Goal: Find specific page/section: Find specific page/section

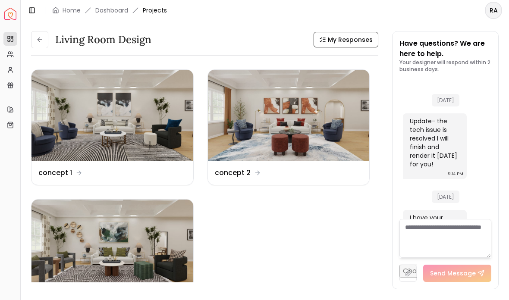
scroll to position [3565, 0]
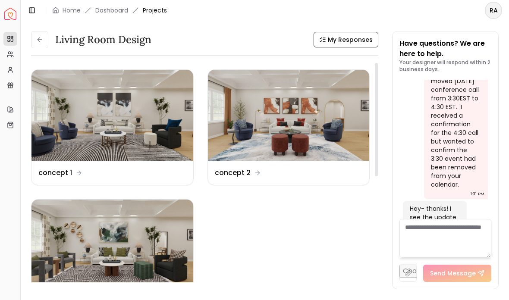
click at [39, 36] on icon at bounding box center [39, 39] width 7 height 7
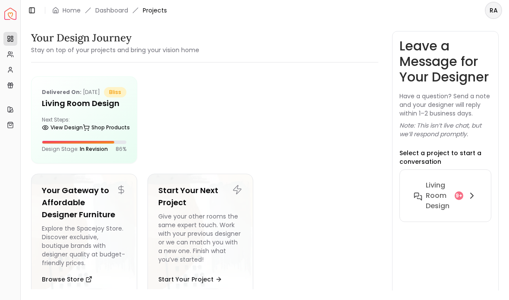
click at [83, 131] on icon at bounding box center [86, 127] width 7 height 7
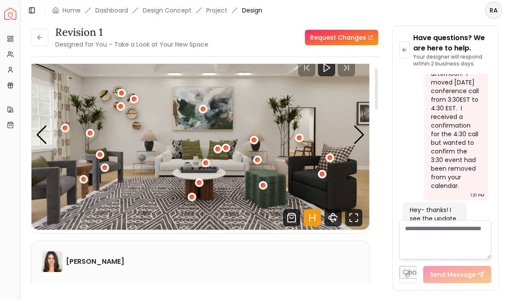
scroll to position [28, 0]
